Goal: Find specific page/section

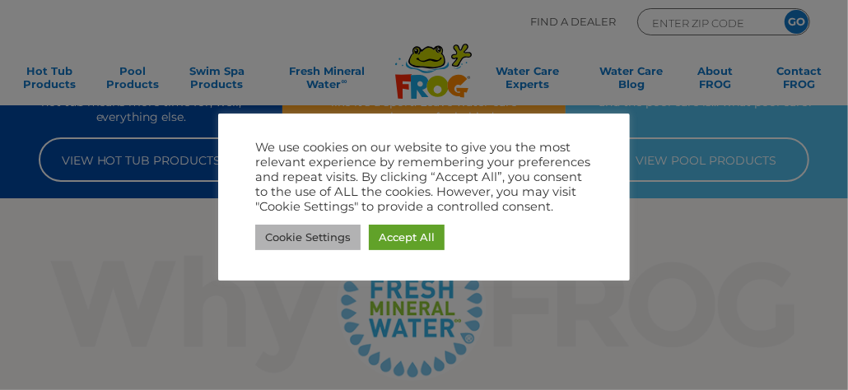
click at [304, 234] on link "Cookie Settings" at bounding box center [307, 238] width 105 height 26
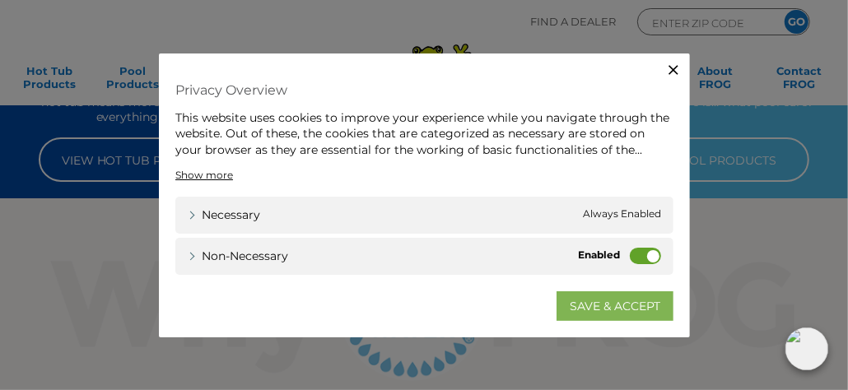
click at [587, 305] on link "SAVE & ACCEPT" at bounding box center [614, 306] width 117 height 30
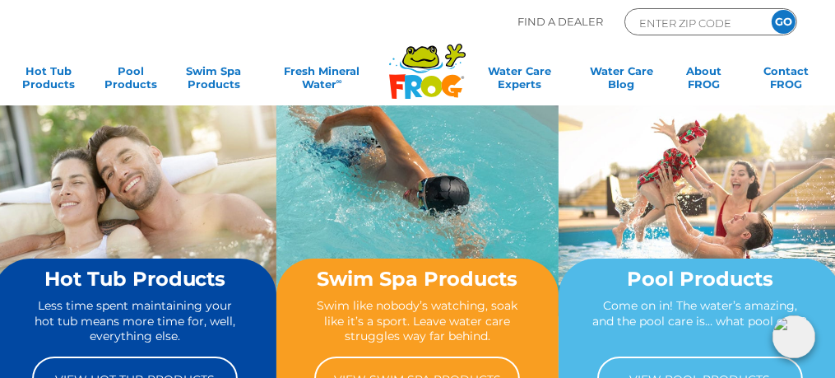
click at [414, 61] on icon at bounding box center [420, 57] width 34 height 21
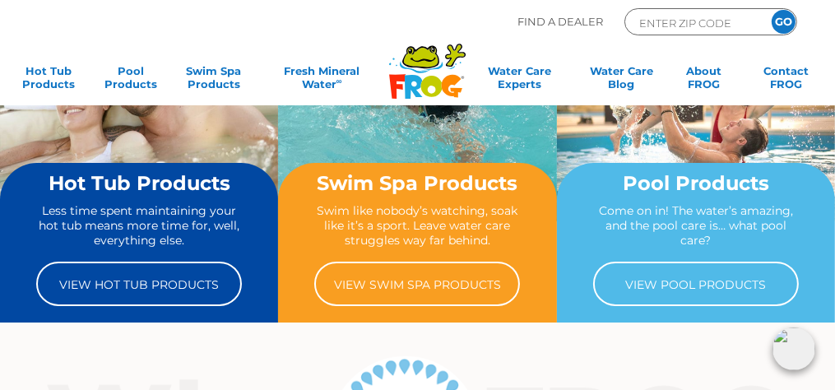
scroll to position [109, 0]
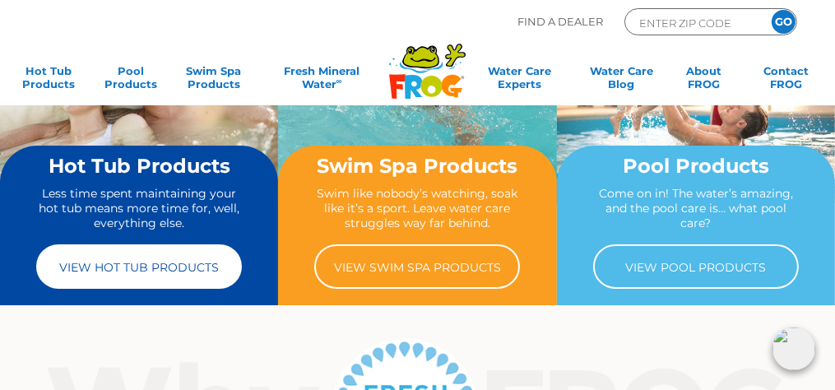
click at [119, 272] on link "View Hot Tub Products" at bounding box center [139, 266] width 206 height 44
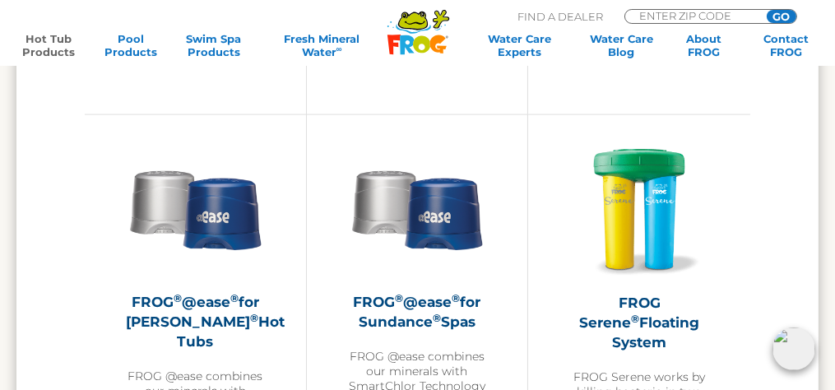
scroll to position [2414, 0]
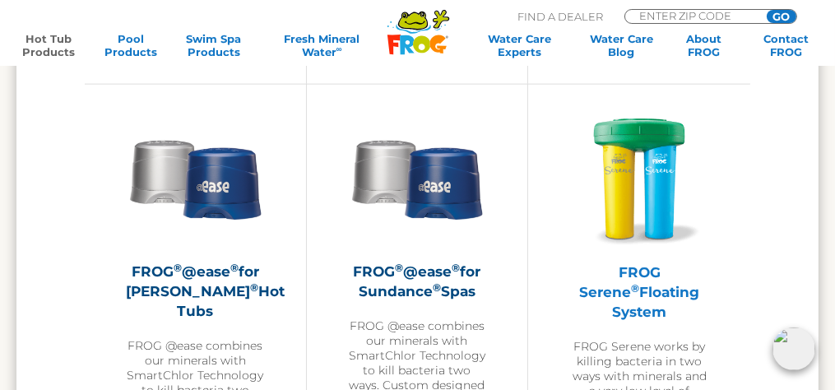
click at [635, 193] on img at bounding box center [639, 179] width 140 height 140
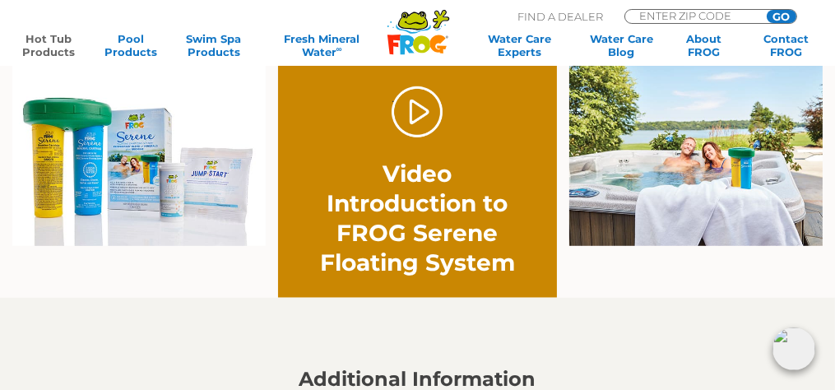
scroll to position [988, 0]
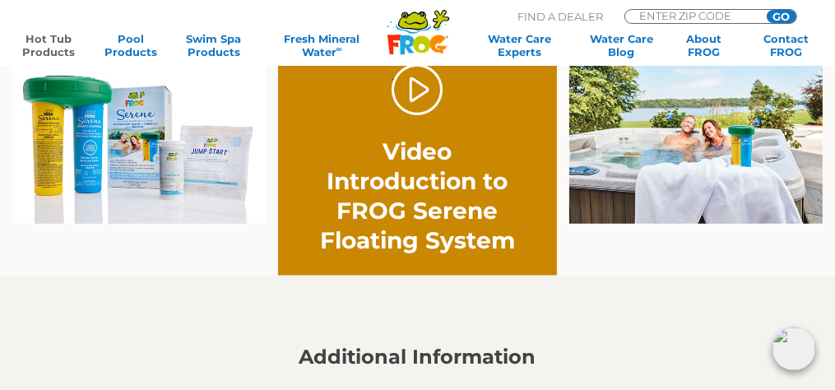
click at [89, 143] on img at bounding box center [138, 133] width 253 height 184
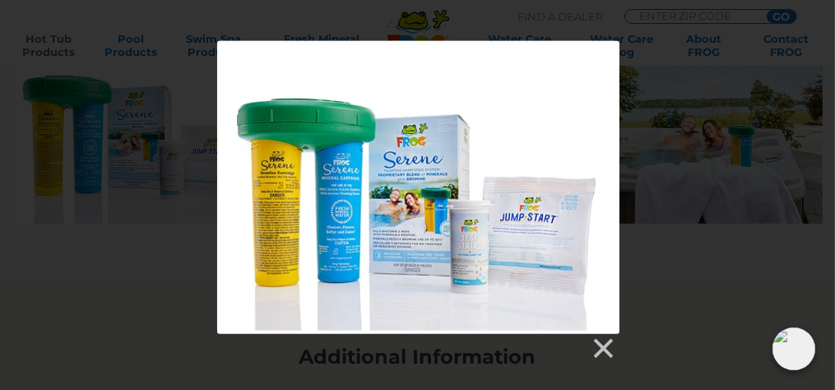
click at [467, 150] on div at bounding box center [418, 186] width 402 height 291
click at [607, 342] on link at bounding box center [602, 349] width 25 height 25
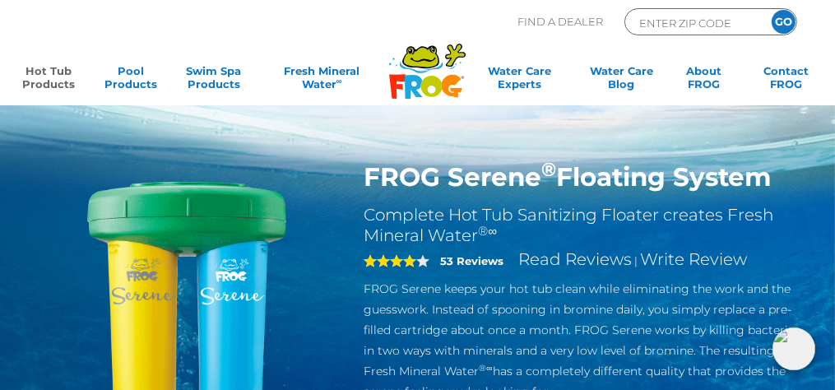
scroll to position [0, 0]
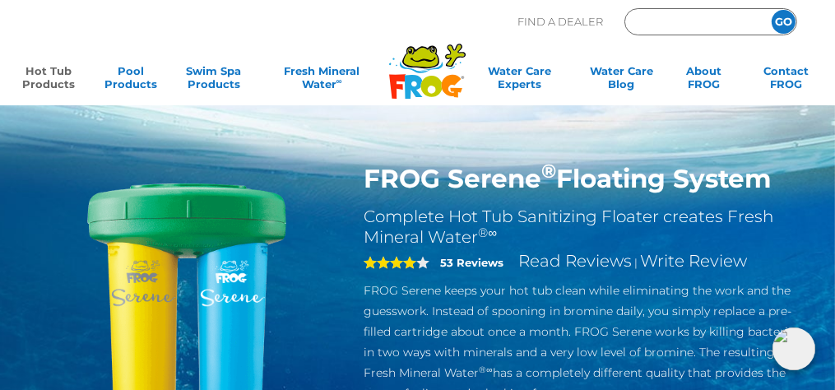
click at [671, 21] on input "Zip Code Form" at bounding box center [693, 22] width 111 height 19
type input "97141"
click at [785, 17] on input "GO" at bounding box center [784, 22] width 24 height 24
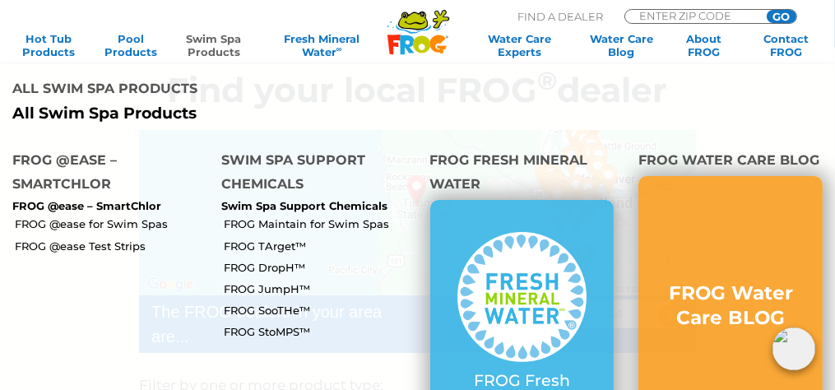
scroll to position [329, 0]
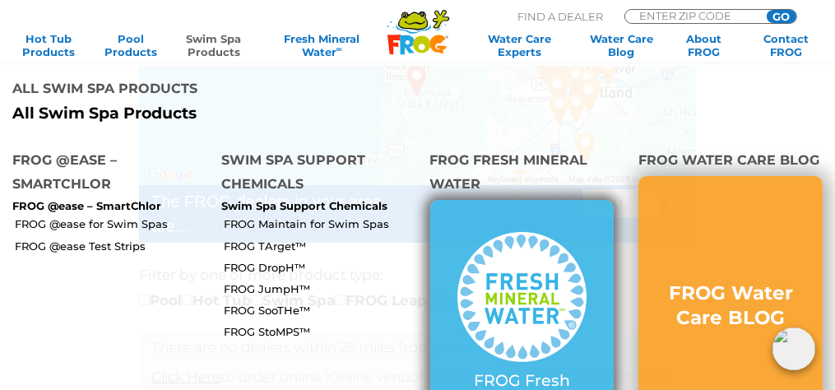
click at [521, 263] on div at bounding box center [523, 302] width 130 height 140
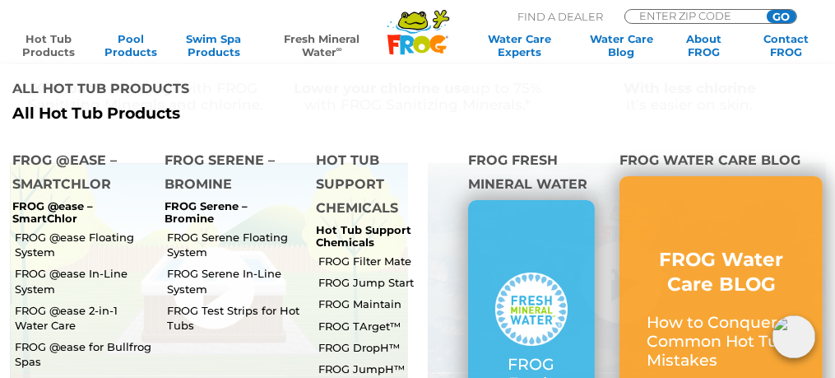
scroll to position [768, 0]
